Goal: Information Seeking & Learning: Understand process/instructions

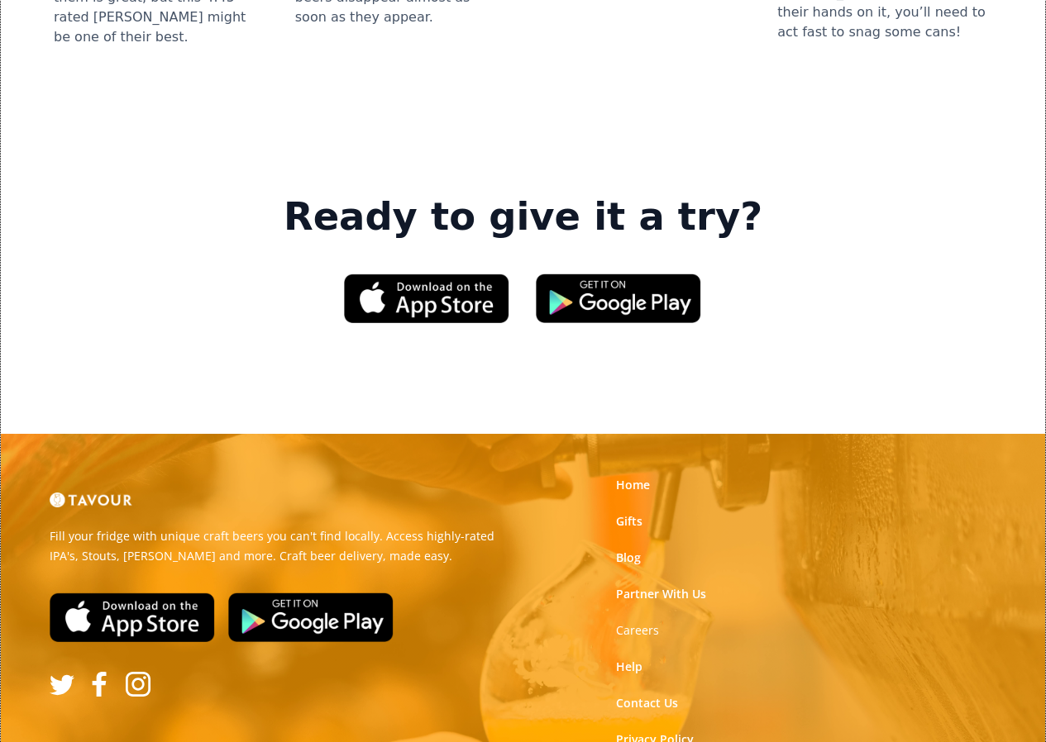
scroll to position [2388, 0]
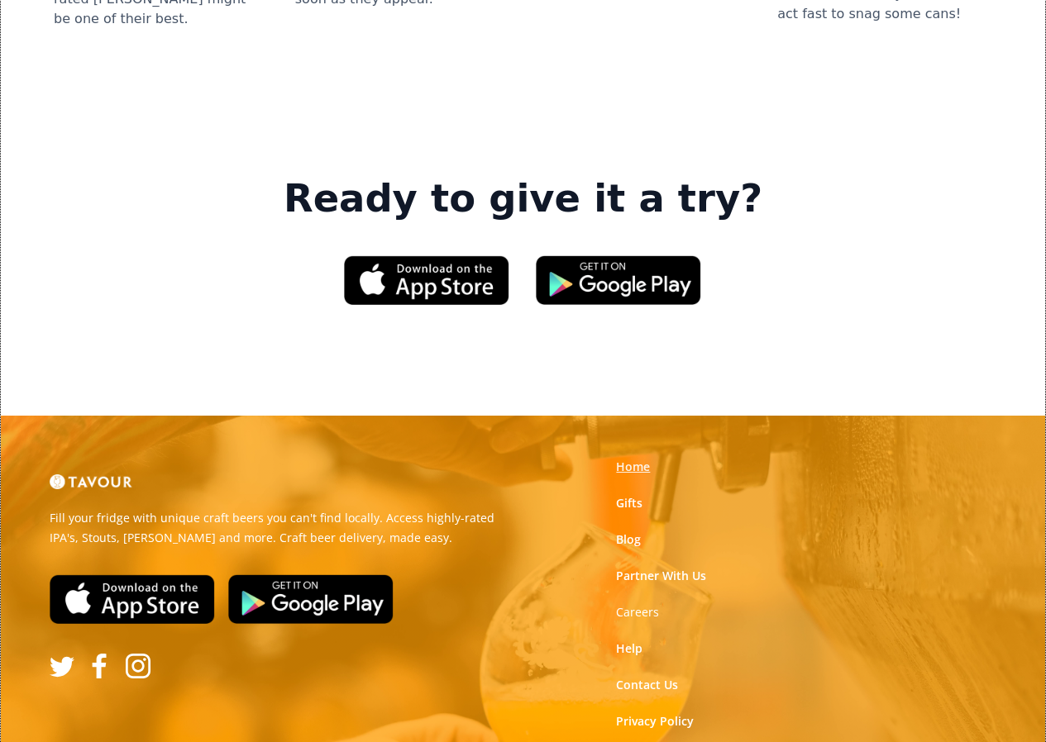
click at [627, 459] on link "Home" at bounding box center [633, 467] width 34 height 17
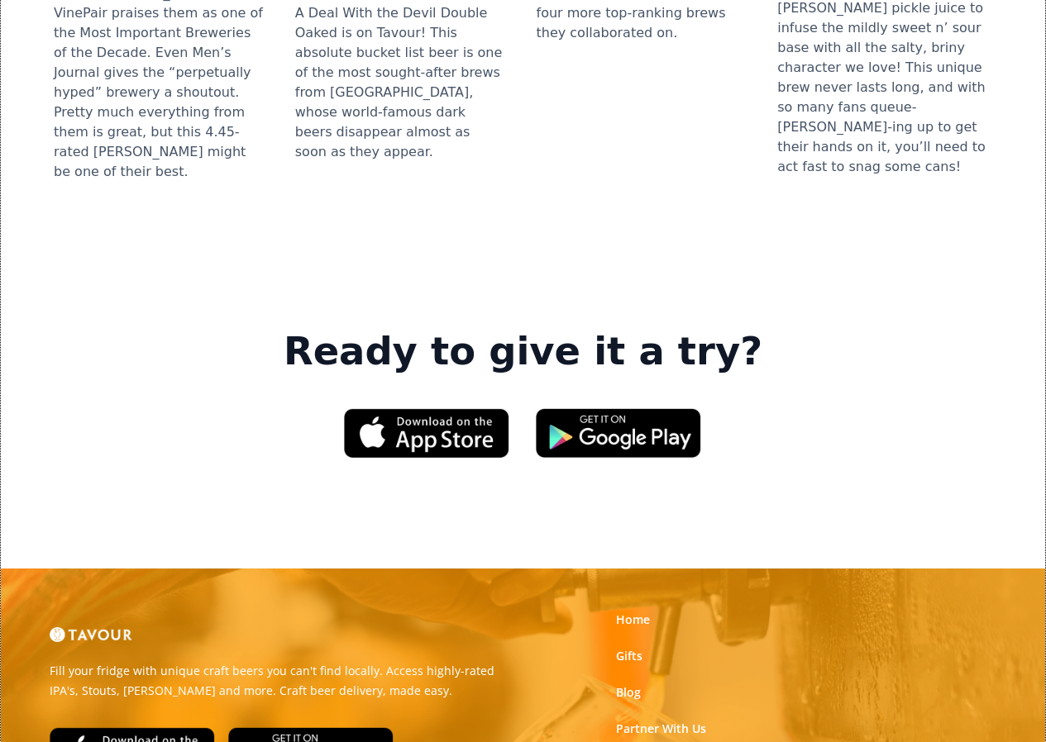
scroll to position [2314, 0]
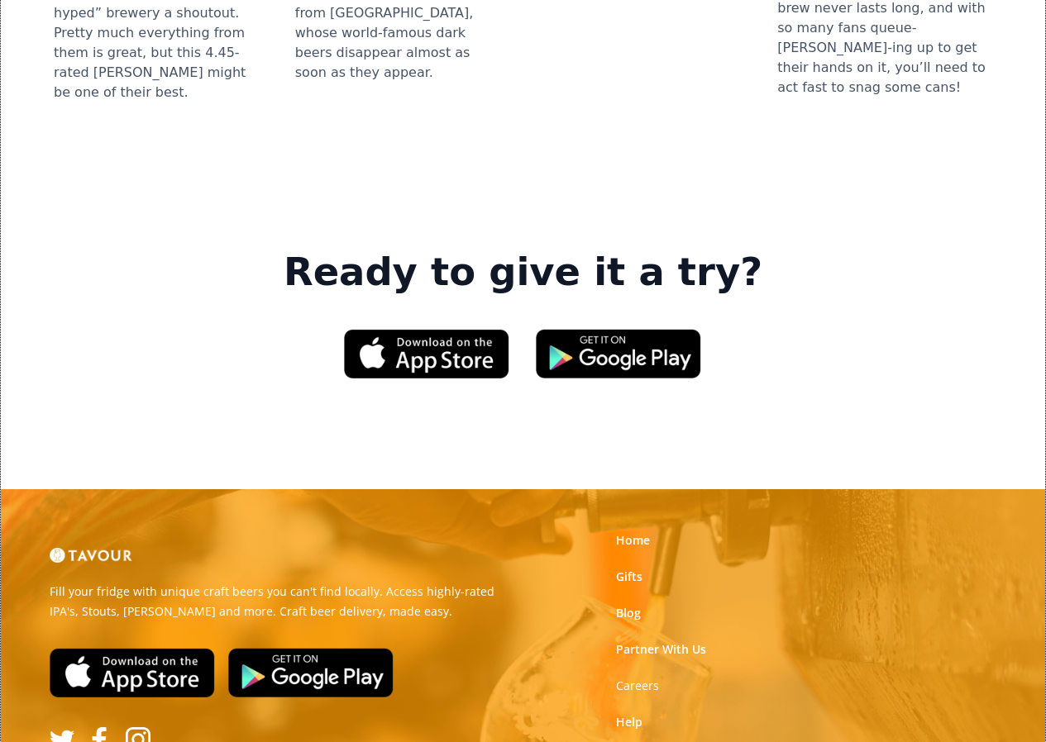
drag, startPoint x: 493, startPoint y: 587, endPoint x: 577, endPoint y: 596, distance: 84.8
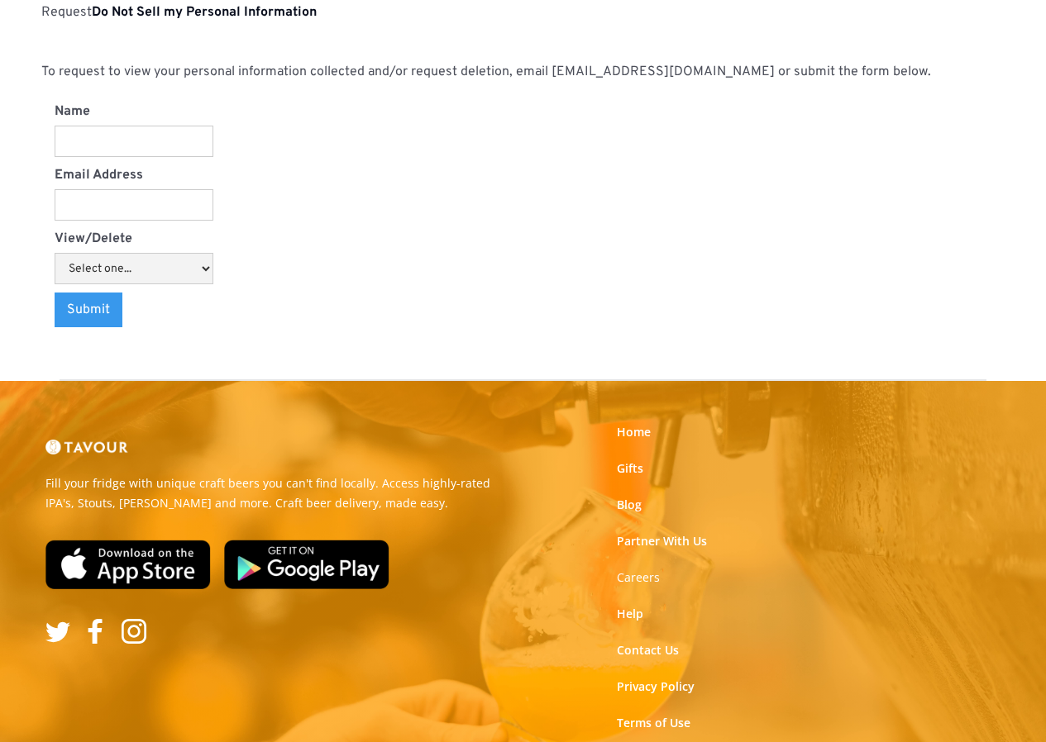
scroll to position [2145, 0]
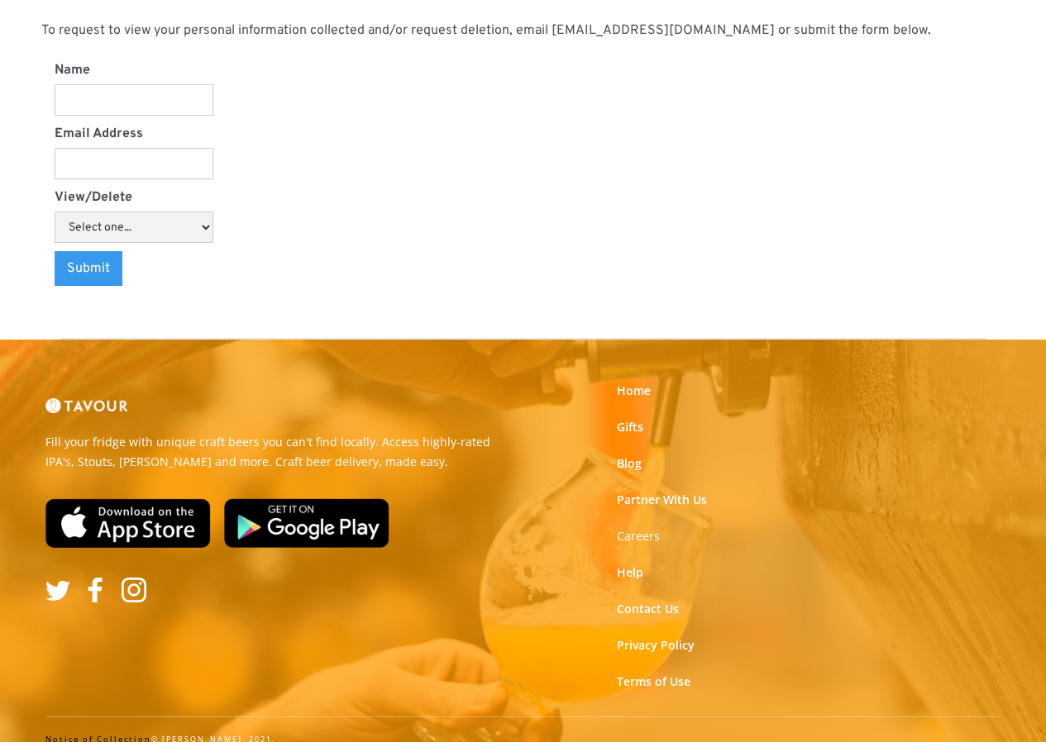
click at [77, 734] on link "Notice of Collection" at bounding box center [98, 739] width 106 height 11
